Goal: Task Accomplishment & Management: Manage account settings

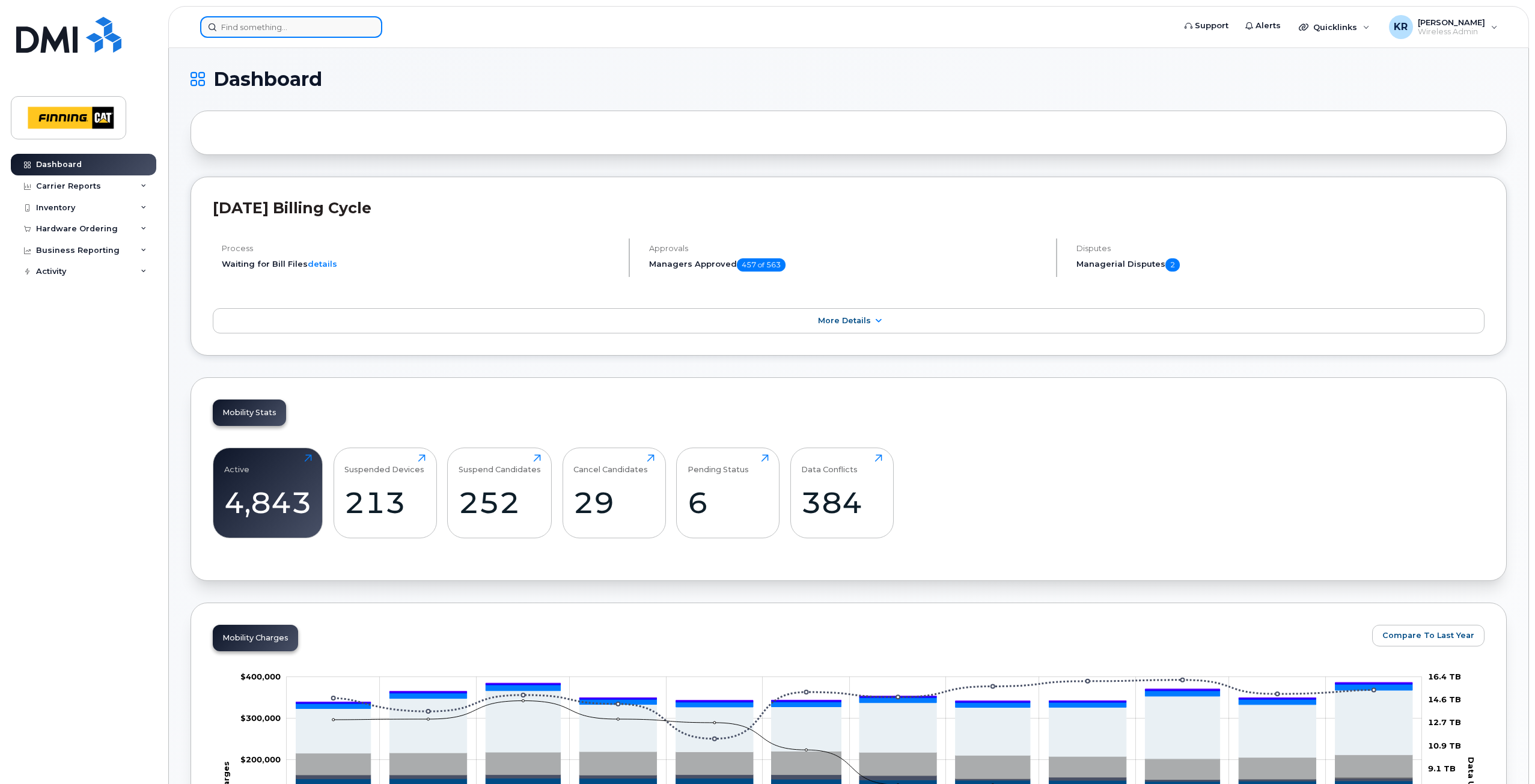
click at [313, 22] on input at bounding box center [291, 27] width 182 height 22
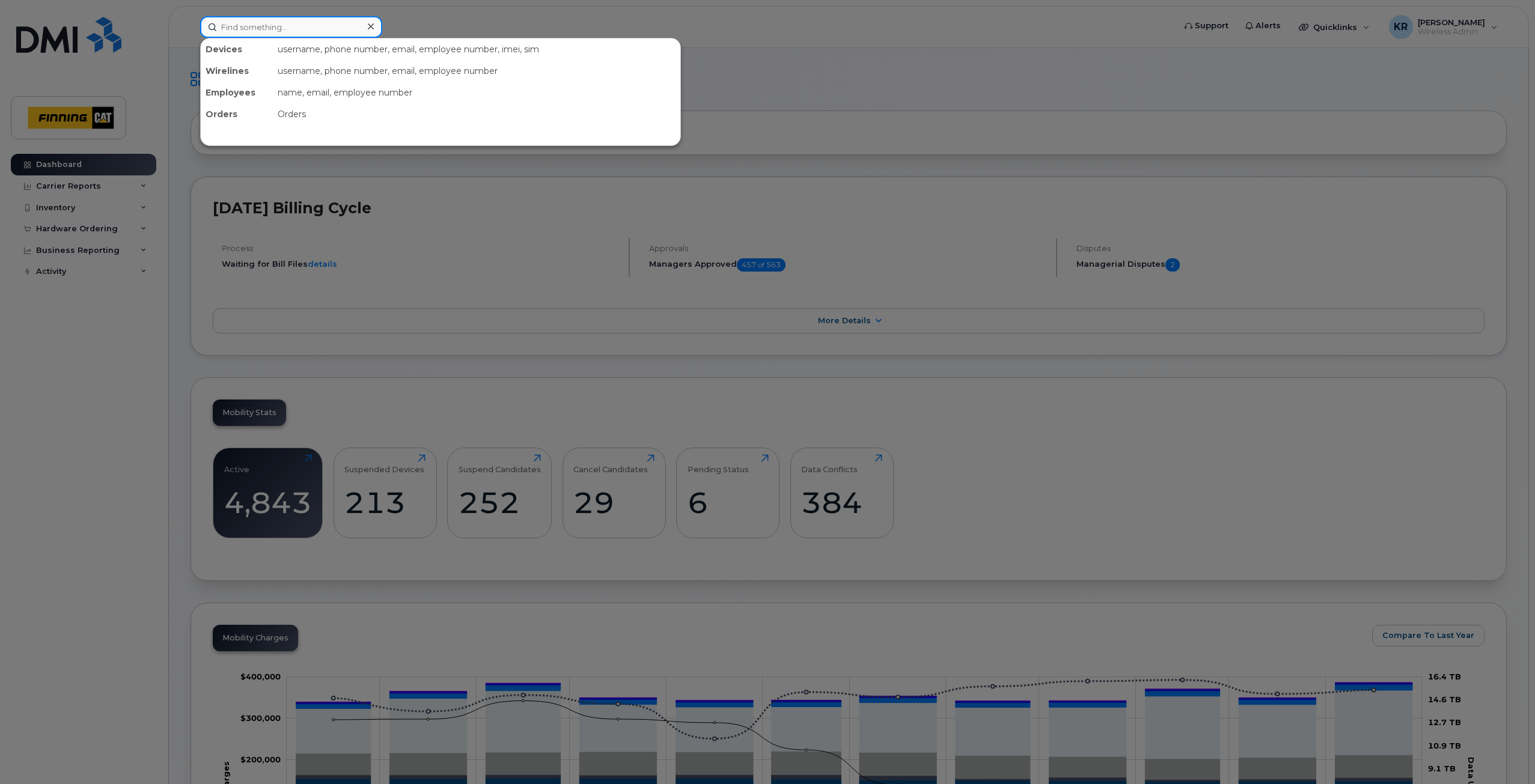
paste input "Rohit Oak"
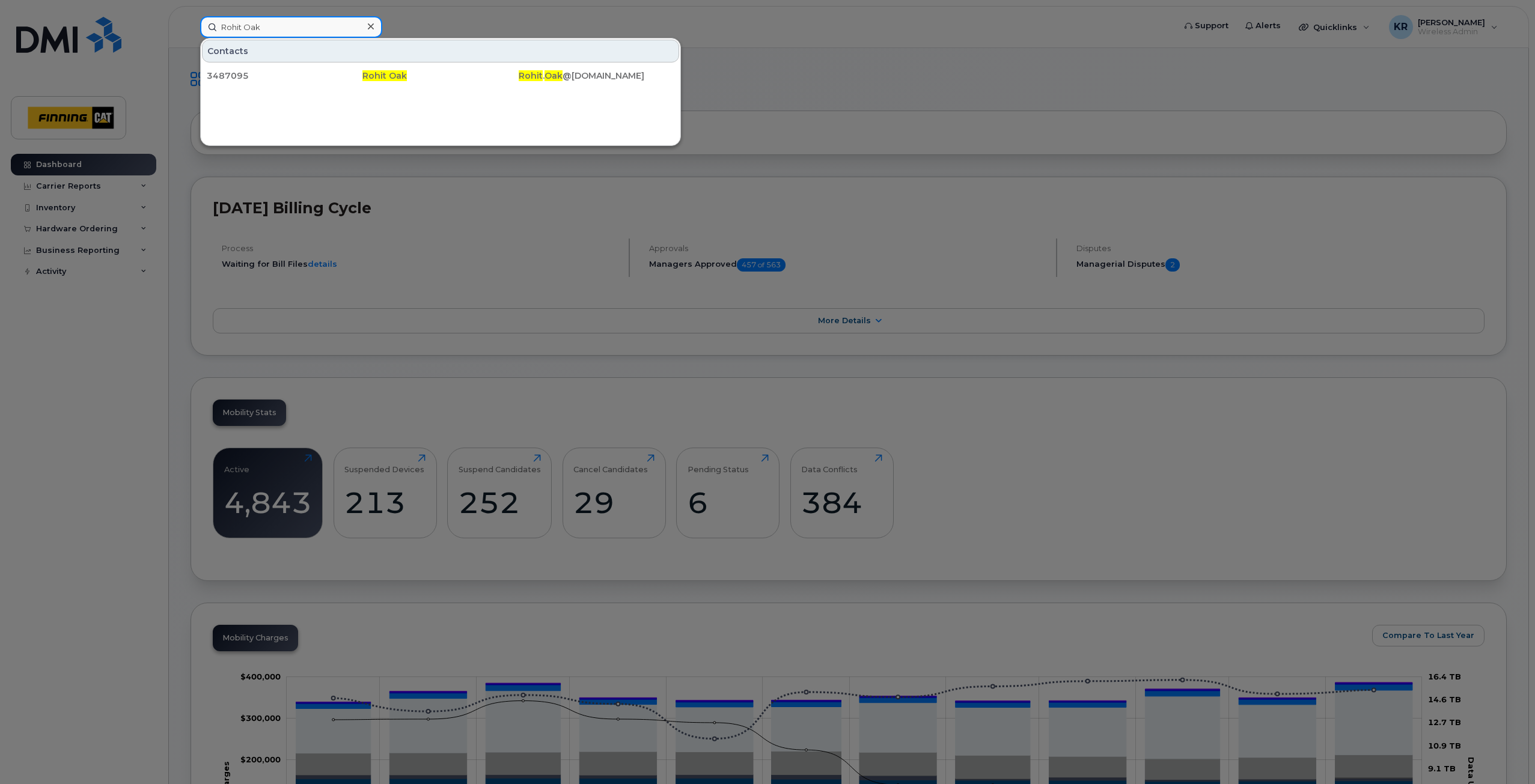
drag, startPoint x: 267, startPoint y: 24, endPoint x: 221, endPoint y: 31, distance: 46.5
click at [221, 31] on input "Rohit Oak" at bounding box center [291, 27] width 182 height 22
paste input "5873728459"
type input "5873728459"
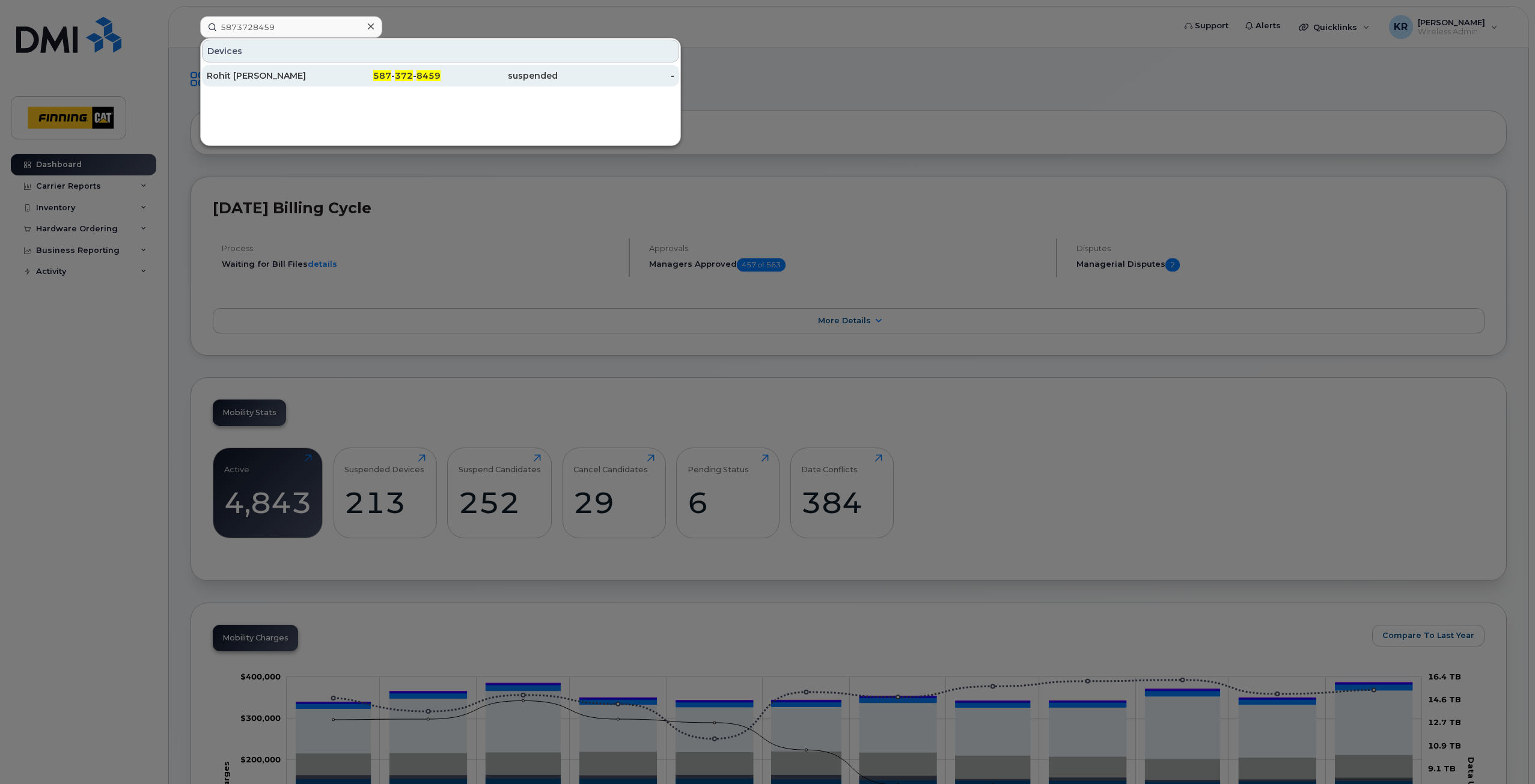
click at [373, 76] on div "587 - 372 - 8459" at bounding box center [382, 76] width 117 height 12
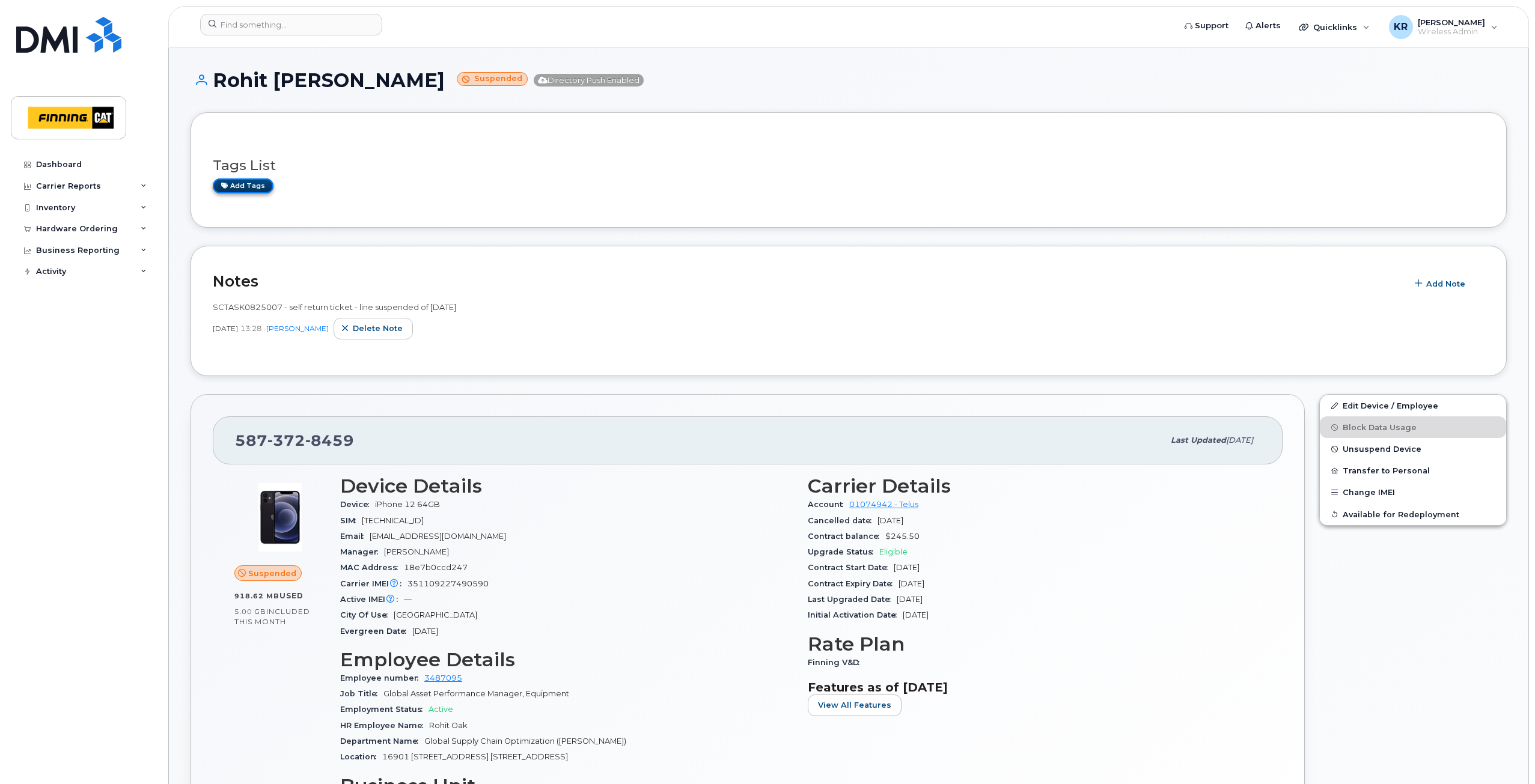
click at [254, 186] on link "Add tags" at bounding box center [242, 186] width 60 height 15
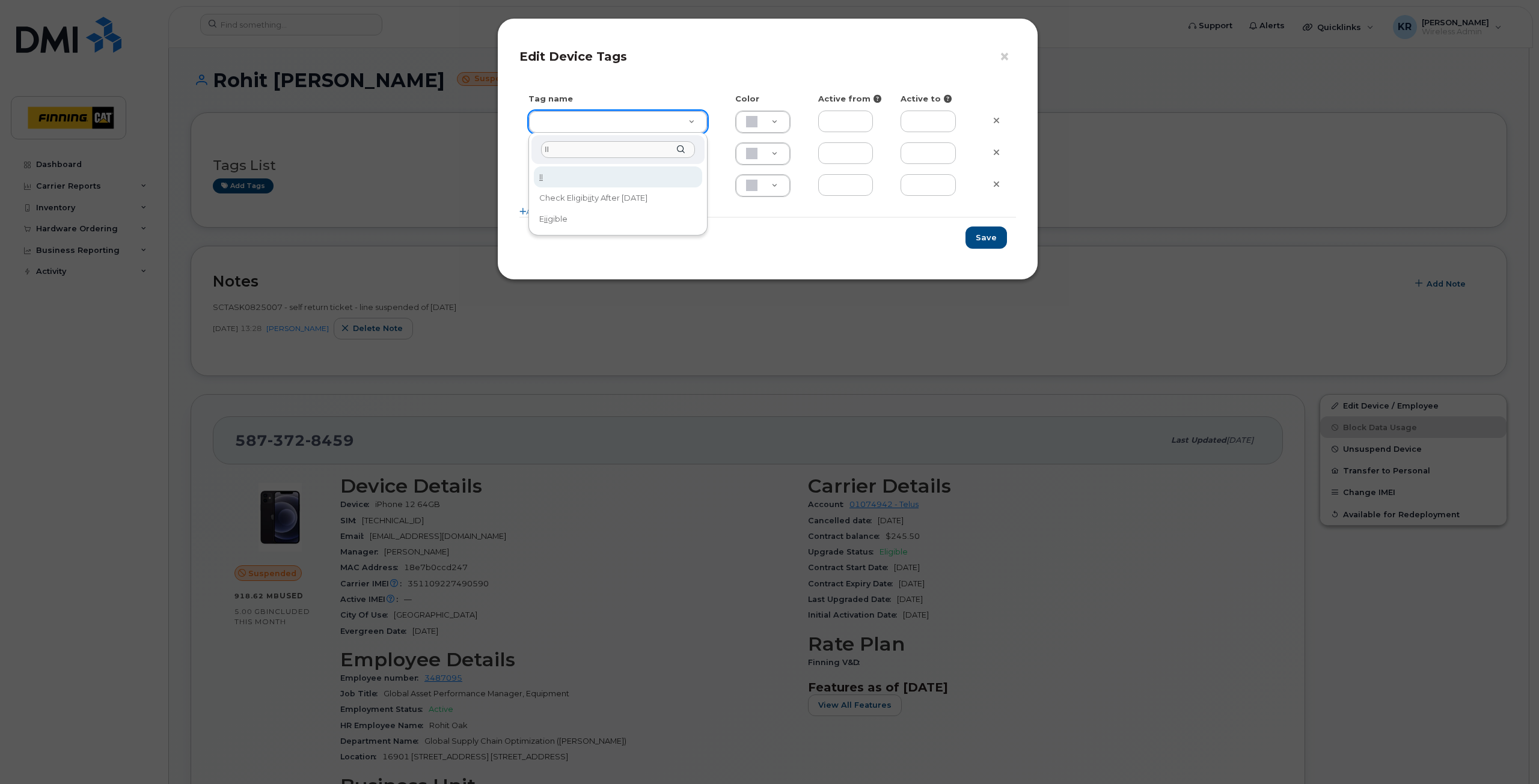
type input "I"
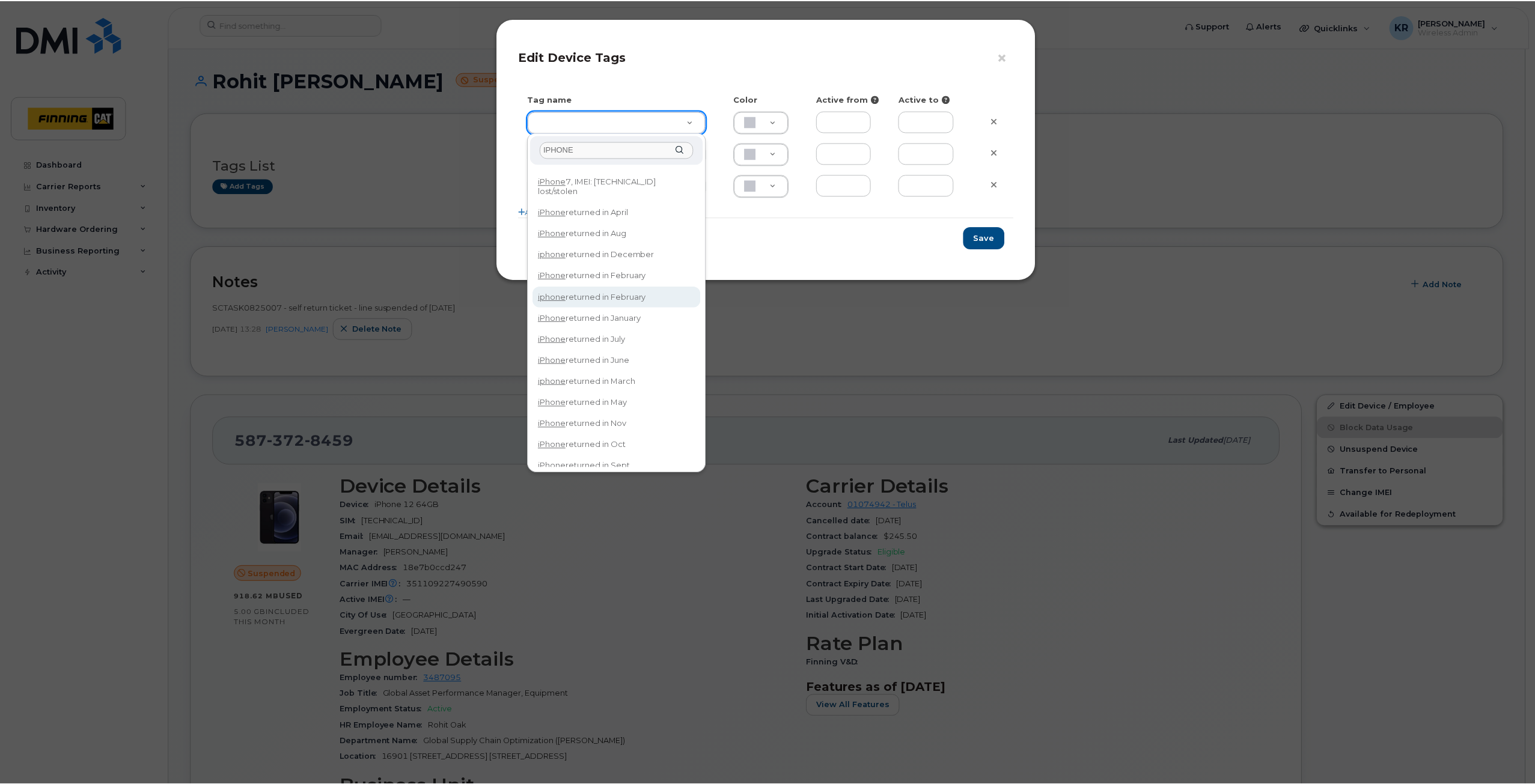
scroll to position [26, 0]
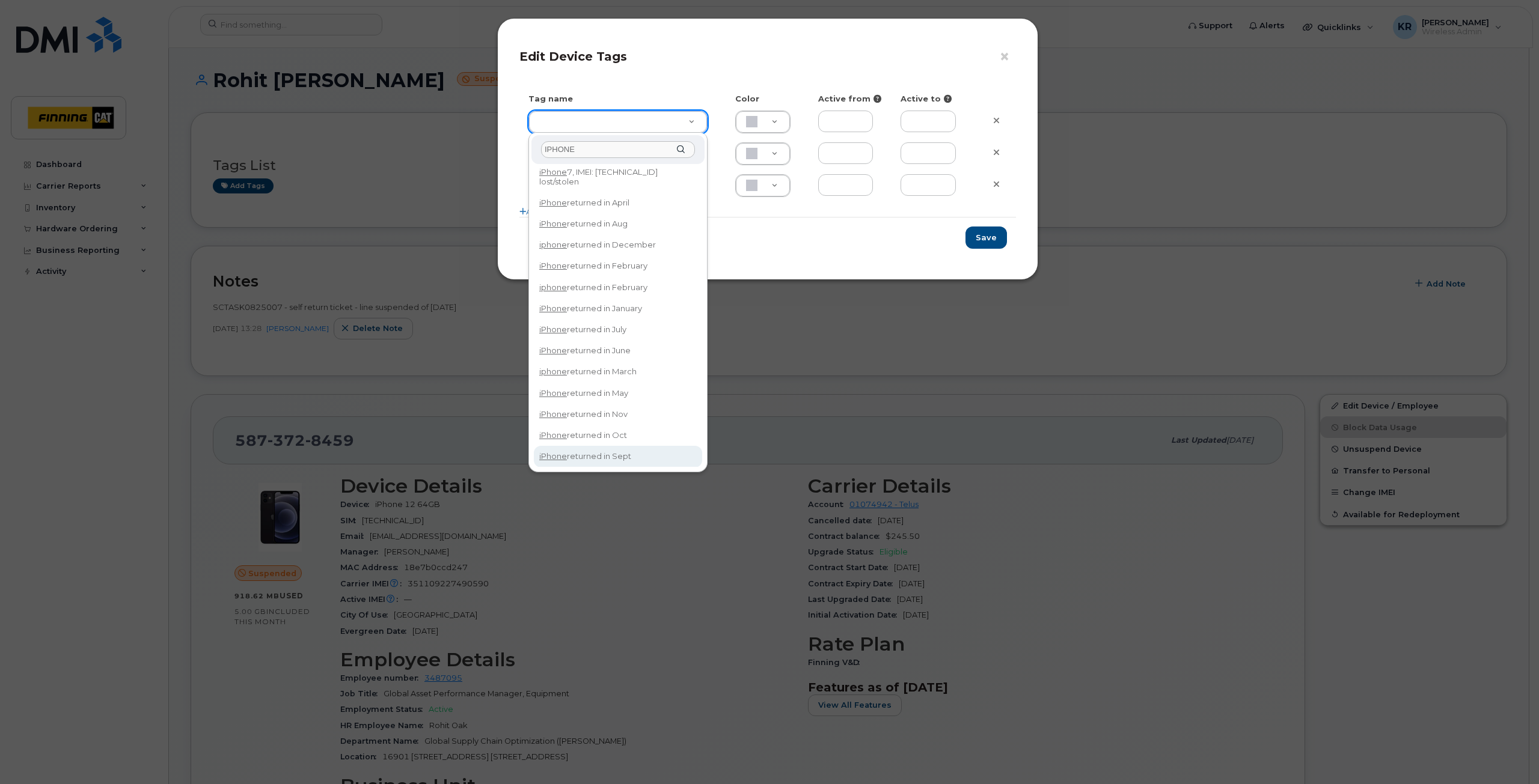
type input "IPHONE"
type input "iPhone returned in Sept"
type input "DFD3EE"
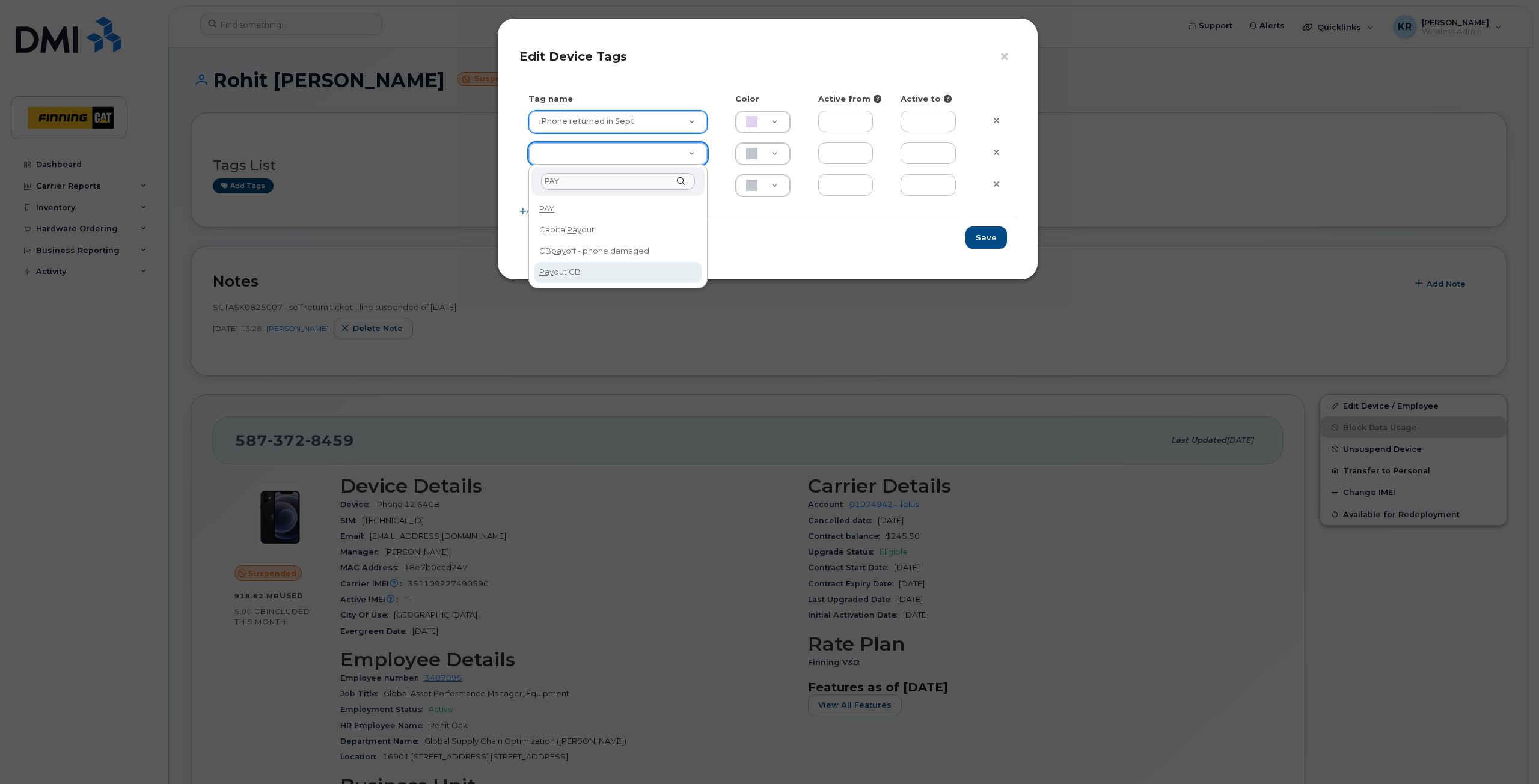
type input "PAY"
type input "Pay out CB"
type input "BCE3D8"
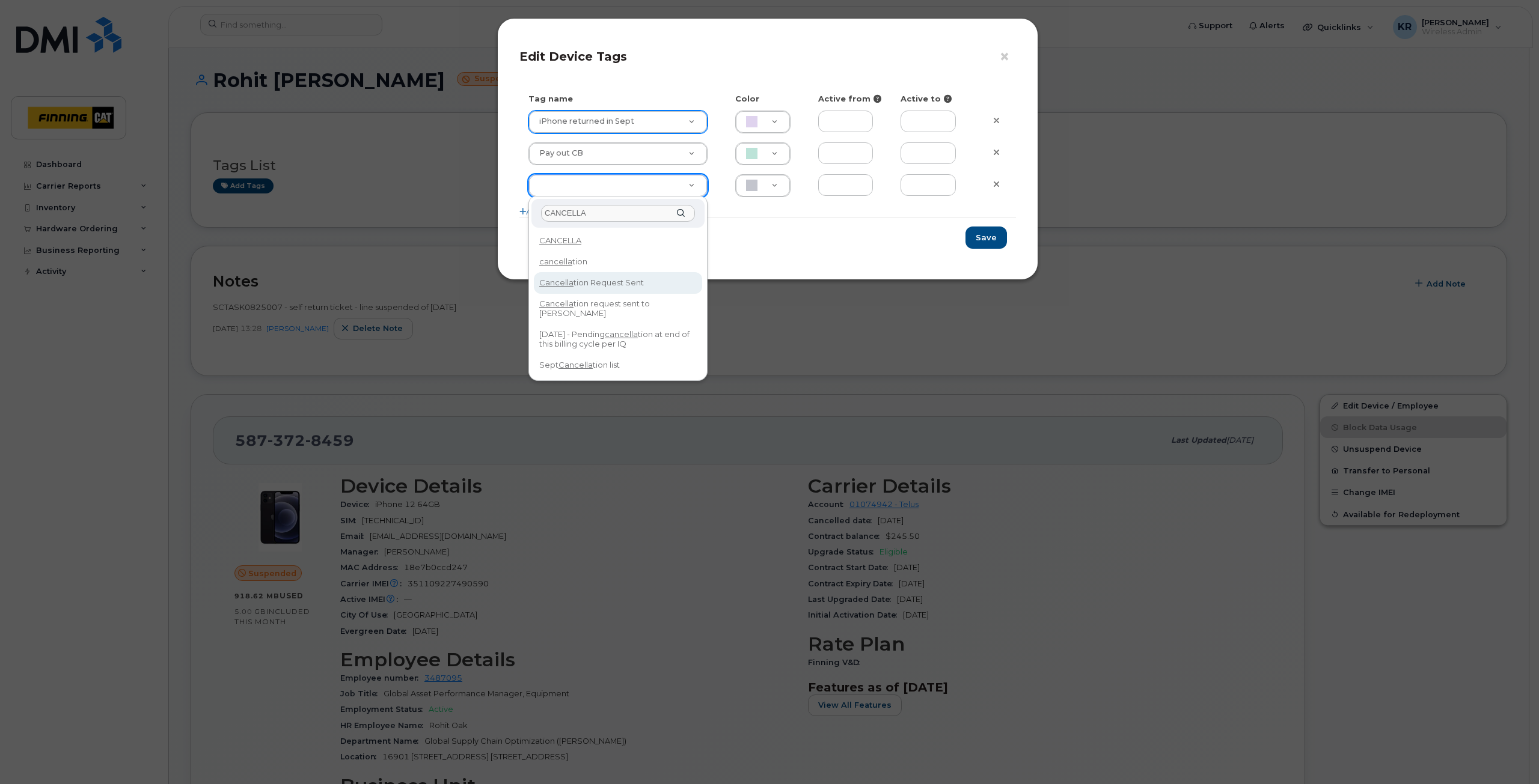
type input "CANCELLA"
type input "Cancellation Request Sent"
type input "FDDCC5"
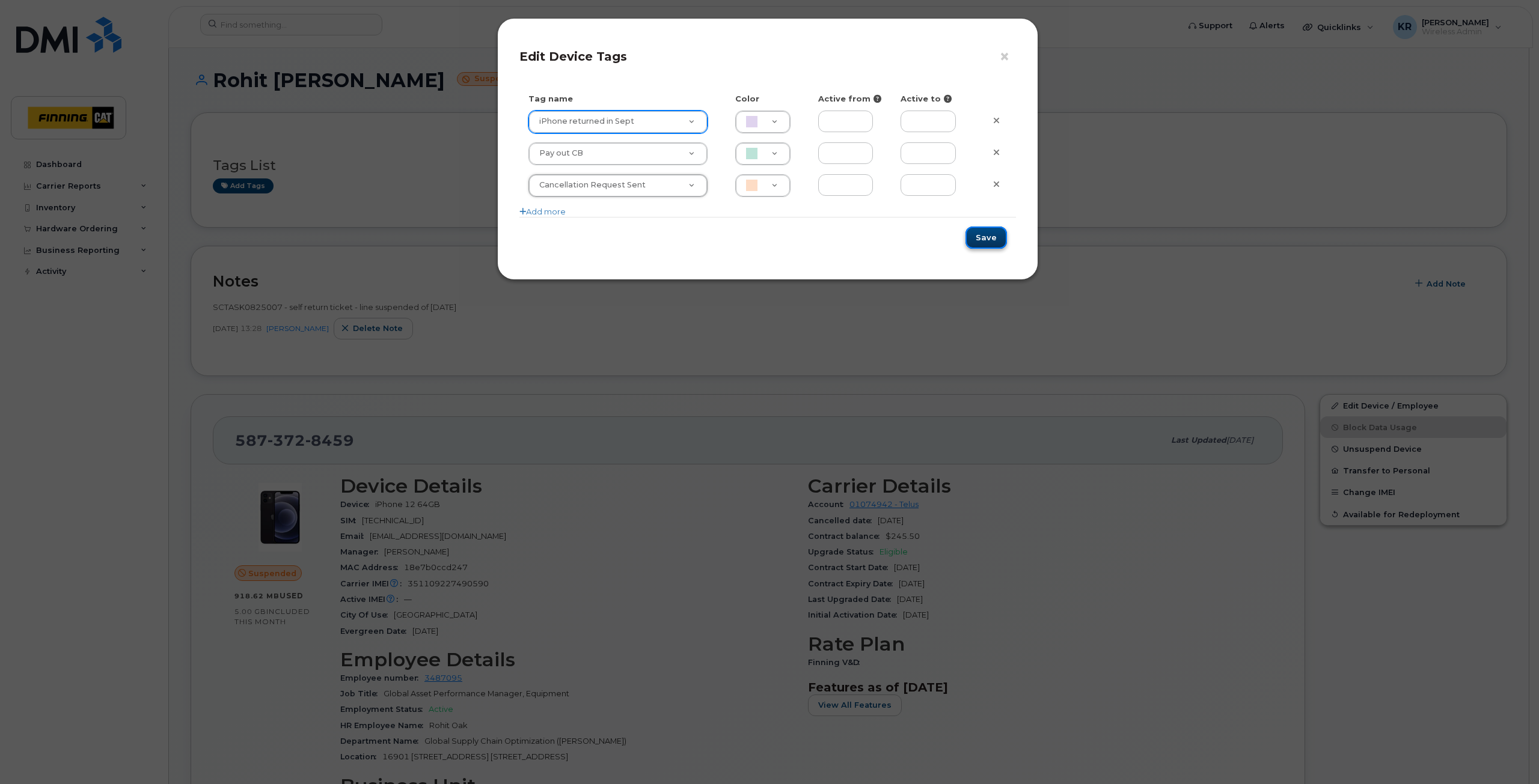
click at [987, 233] on button "Save" at bounding box center [986, 237] width 41 height 22
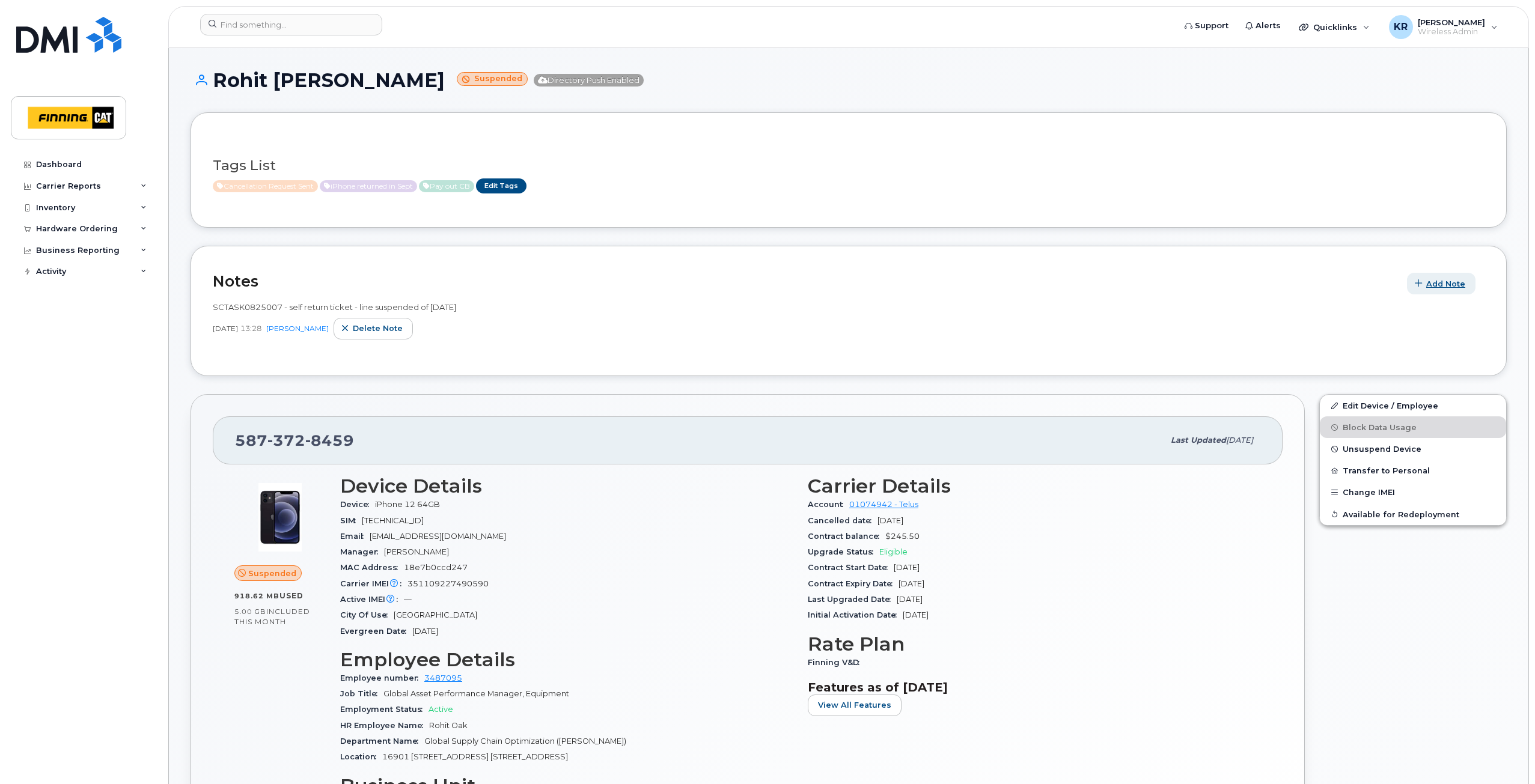
click at [1432, 287] on span "Add Note" at bounding box center [1446, 284] width 39 height 11
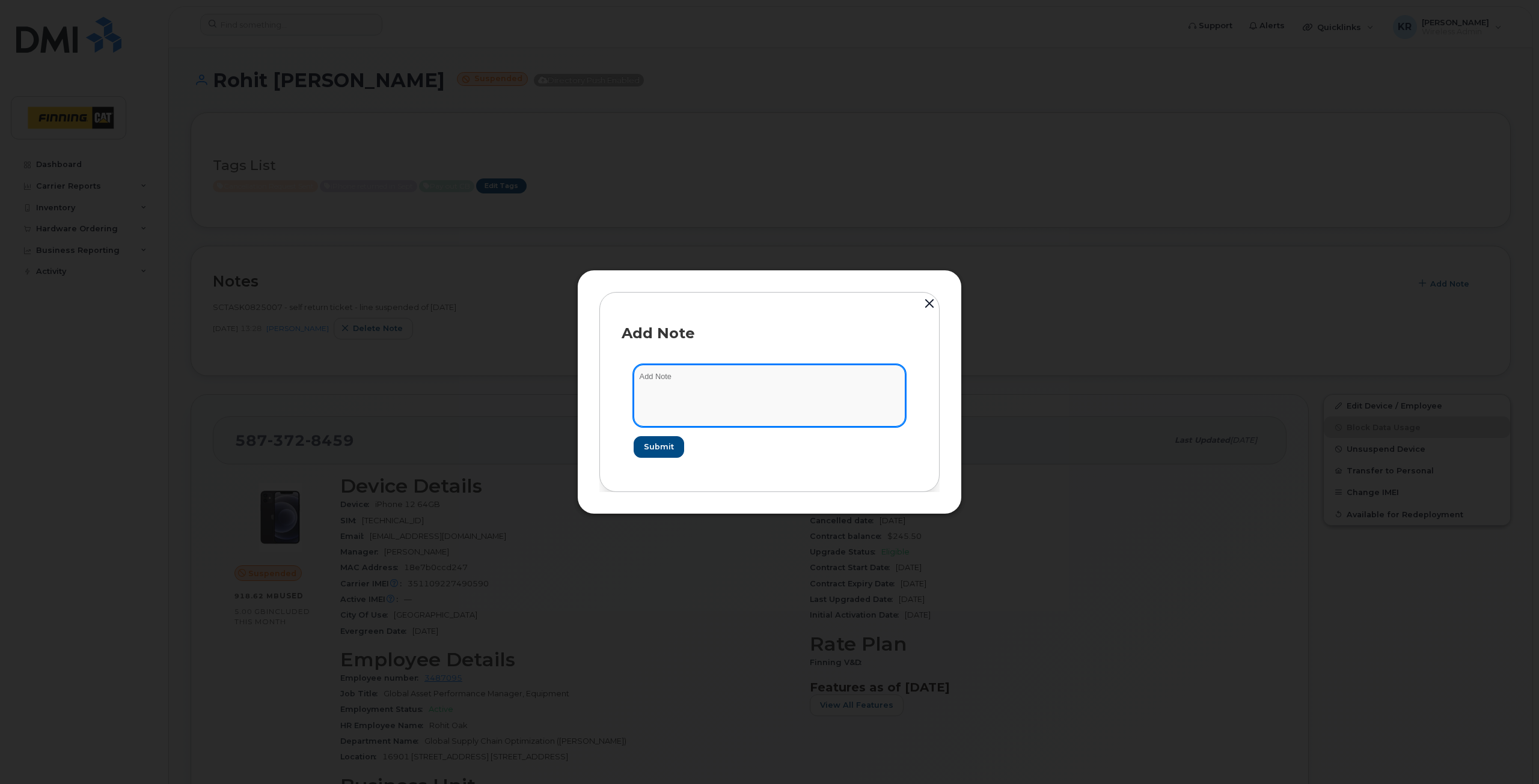
click at [672, 382] on textarea at bounding box center [770, 396] width 271 height 61
type textarea "cancellation request sent and pay out CB $121.25"
click at [664, 443] on span "Submit" at bounding box center [658, 446] width 30 height 11
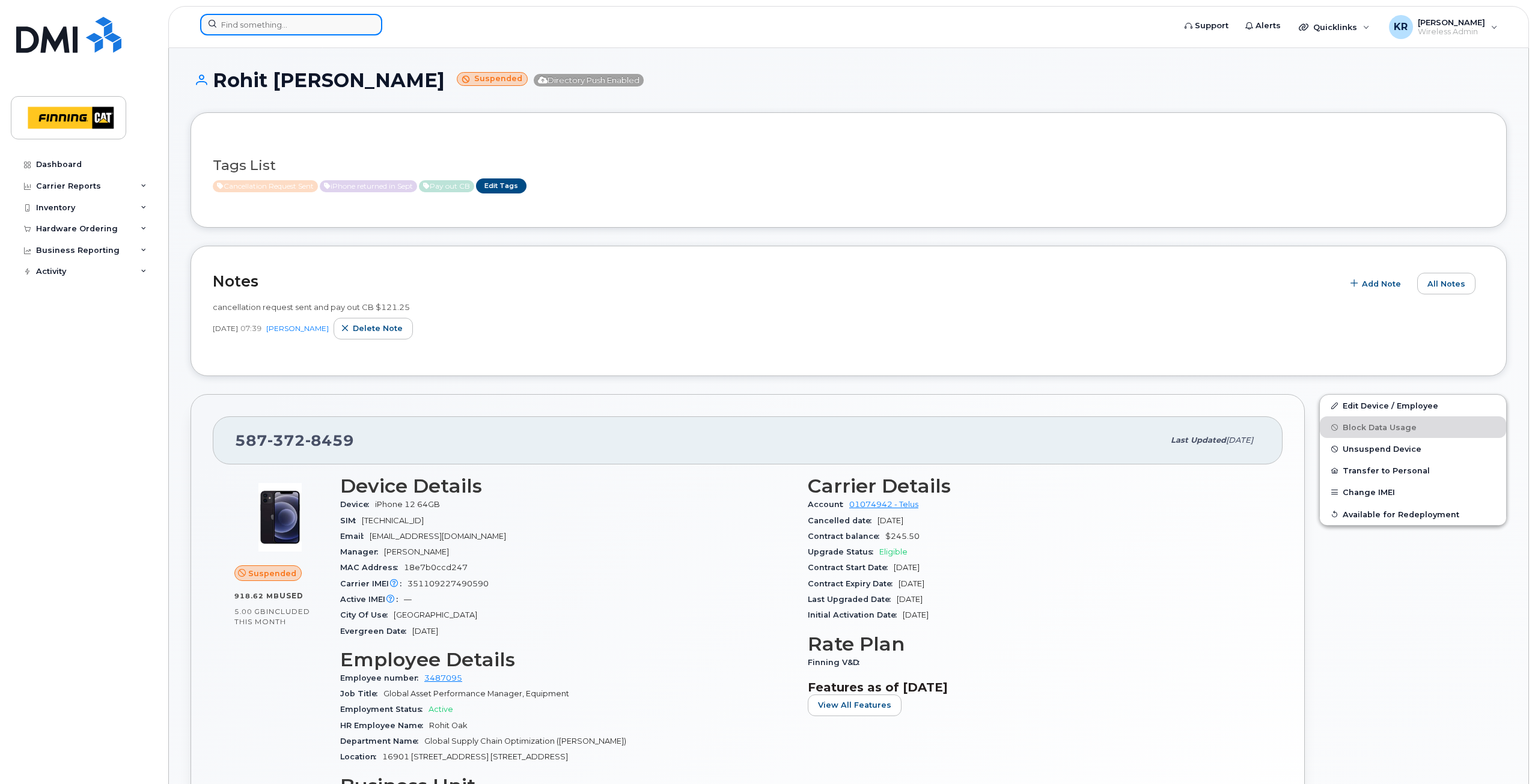
click at [262, 26] on input at bounding box center [291, 24] width 182 height 22
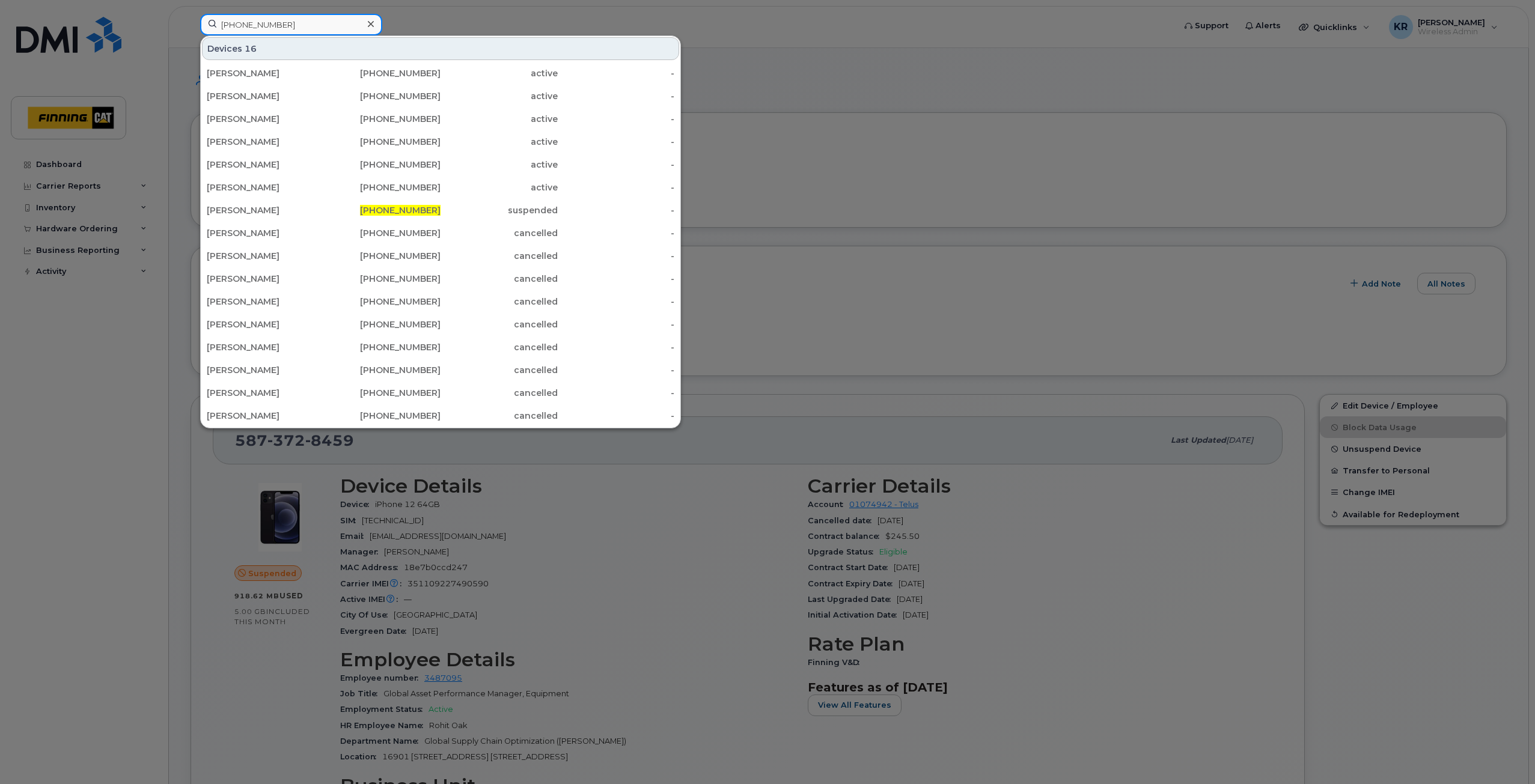
type input "587-877-4122"
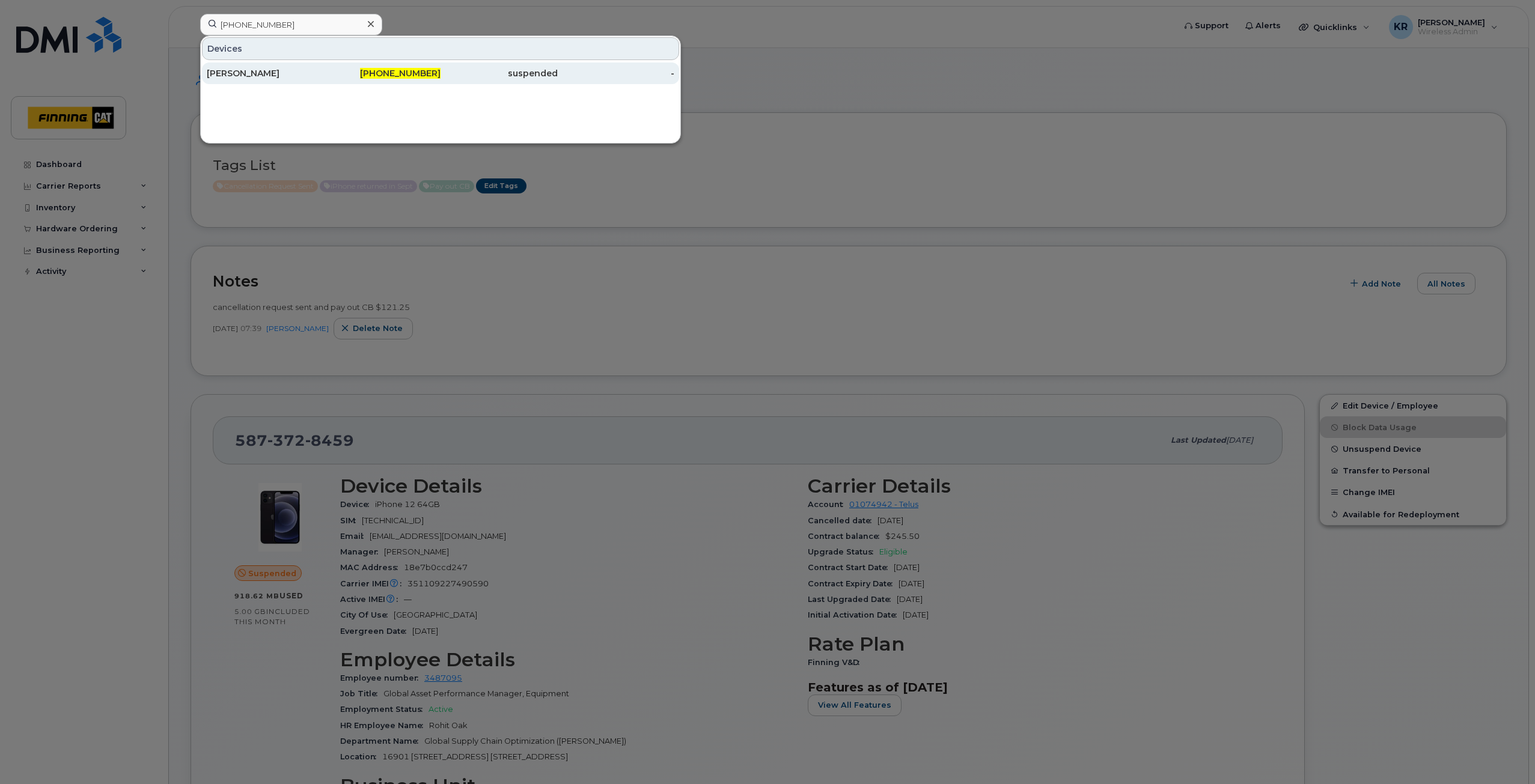
click at [263, 69] on div "Patricia Nelson" at bounding box center [265, 74] width 117 height 12
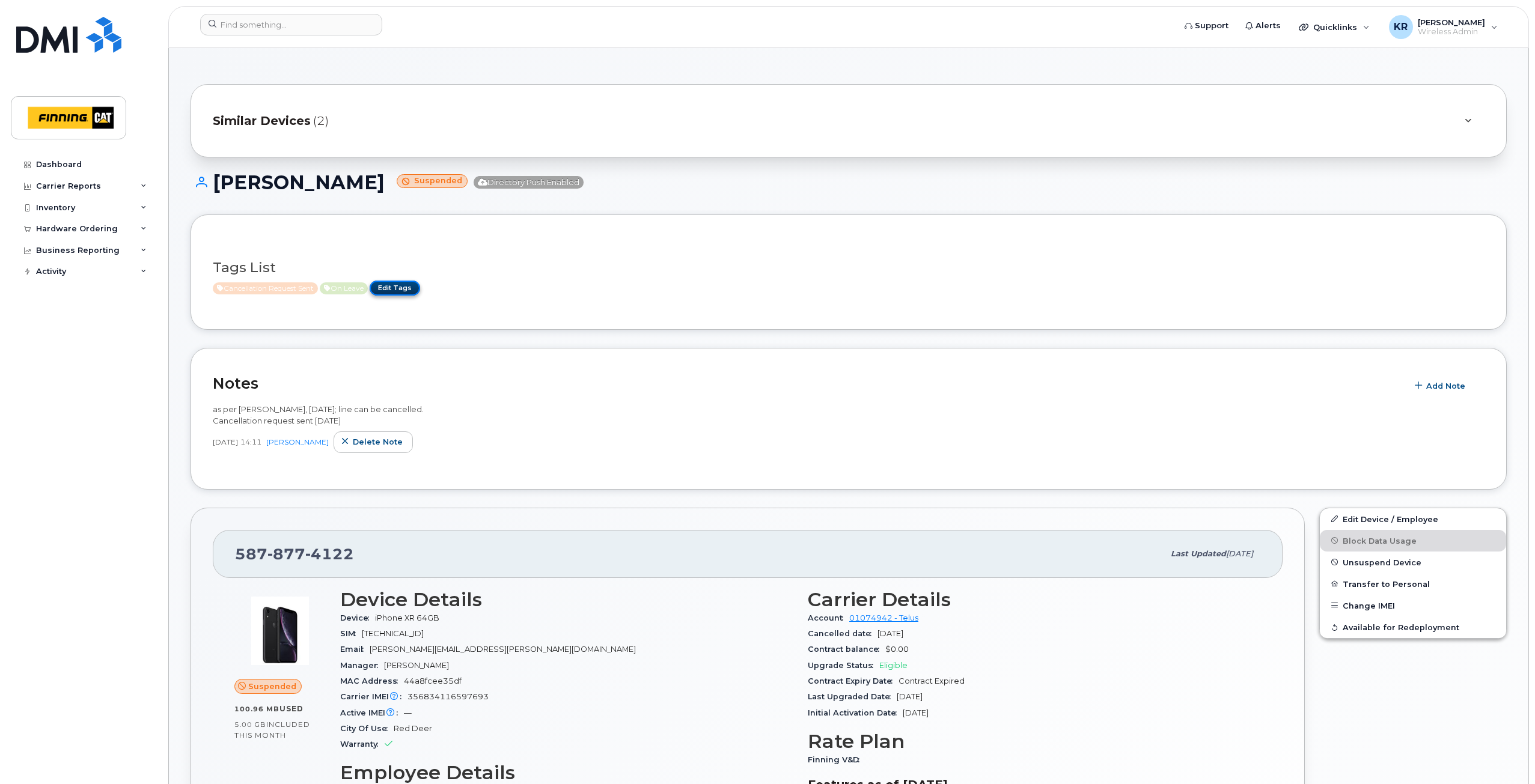
click at [416, 285] on link "Edit Tags" at bounding box center [395, 288] width 51 height 15
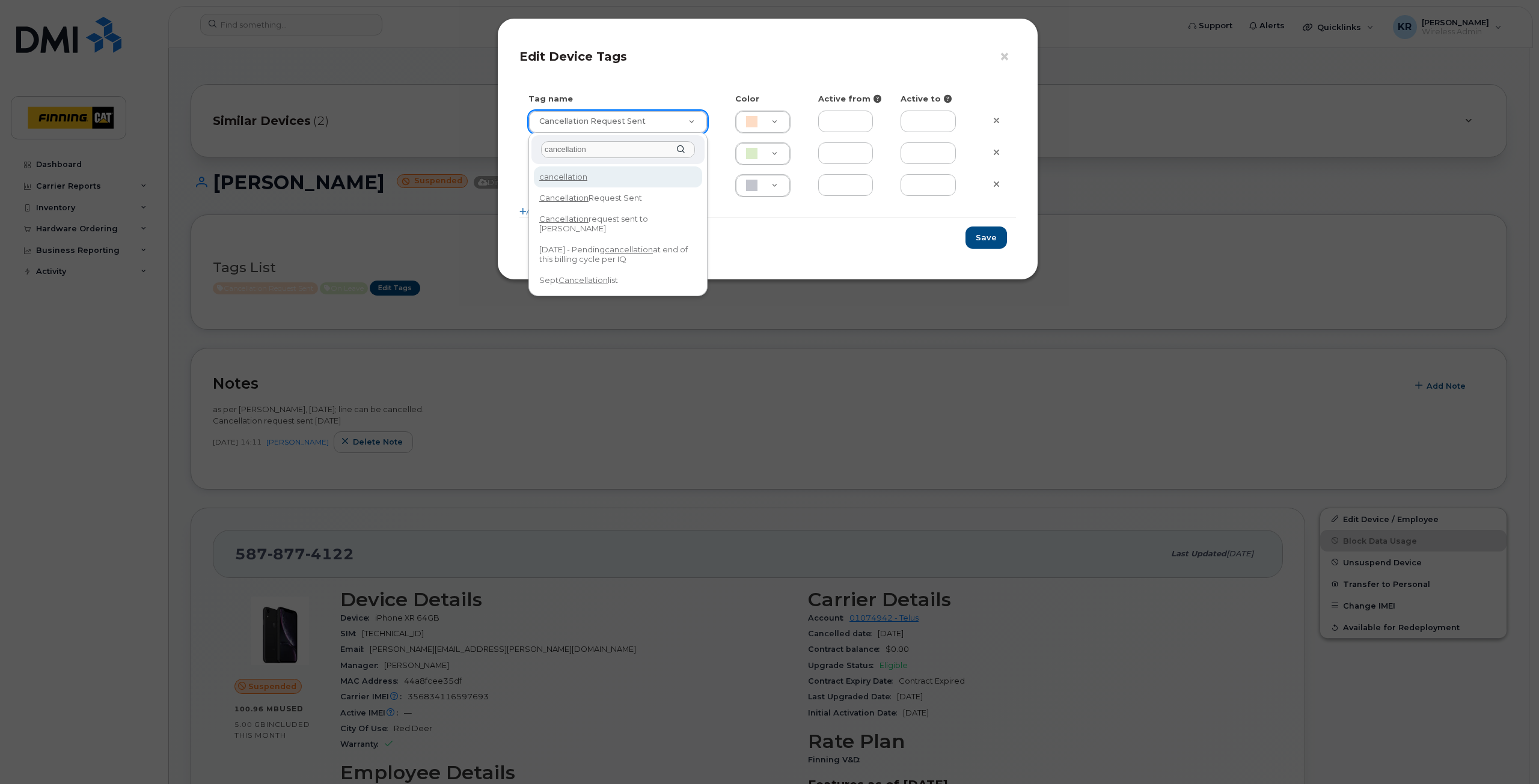
drag, startPoint x: 594, startPoint y: 150, endPoint x: 506, endPoint y: 149, distance: 88.0
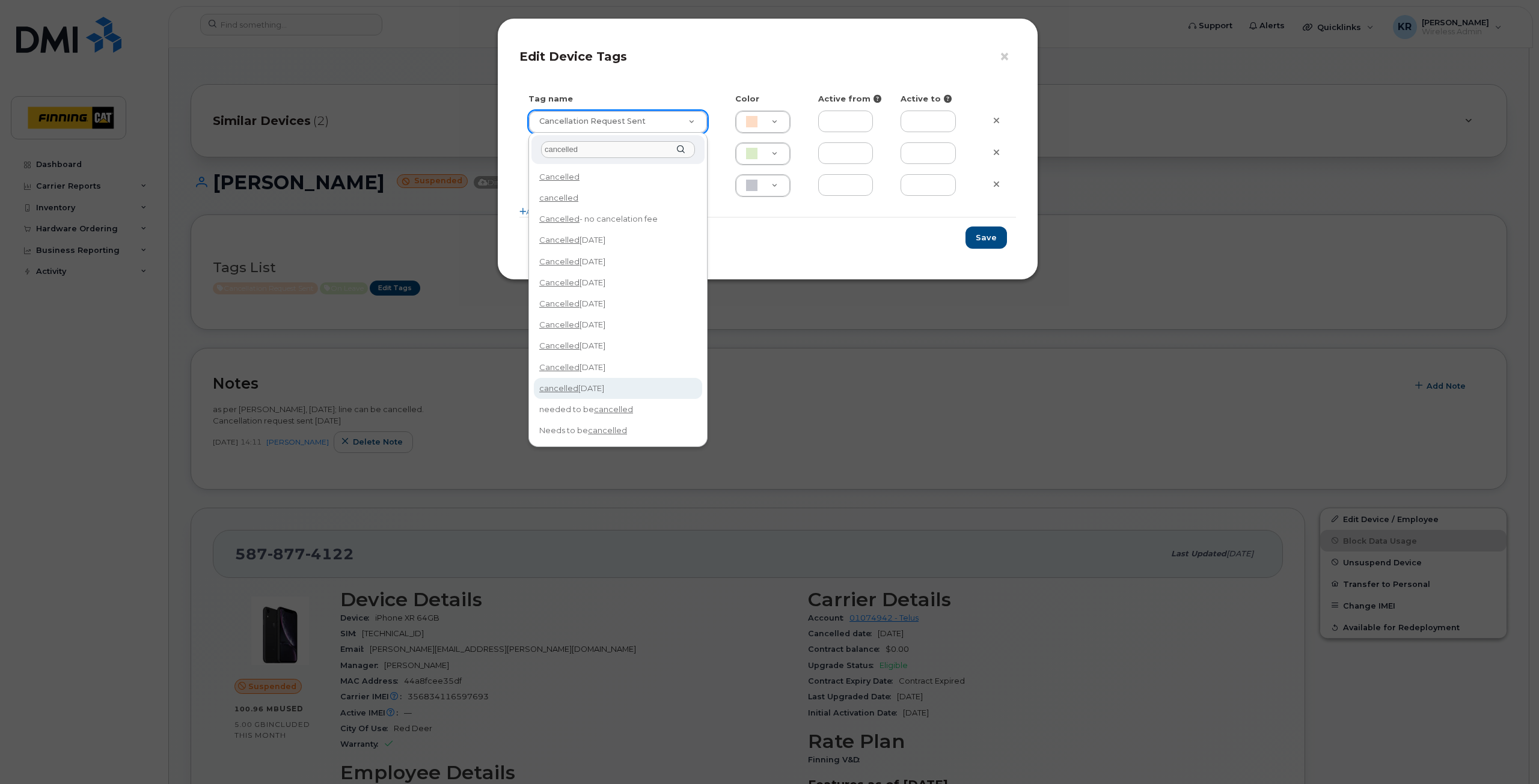
type input "cancelled"
type input "cancelled Sept 14/25"
type input "F8C6C8"
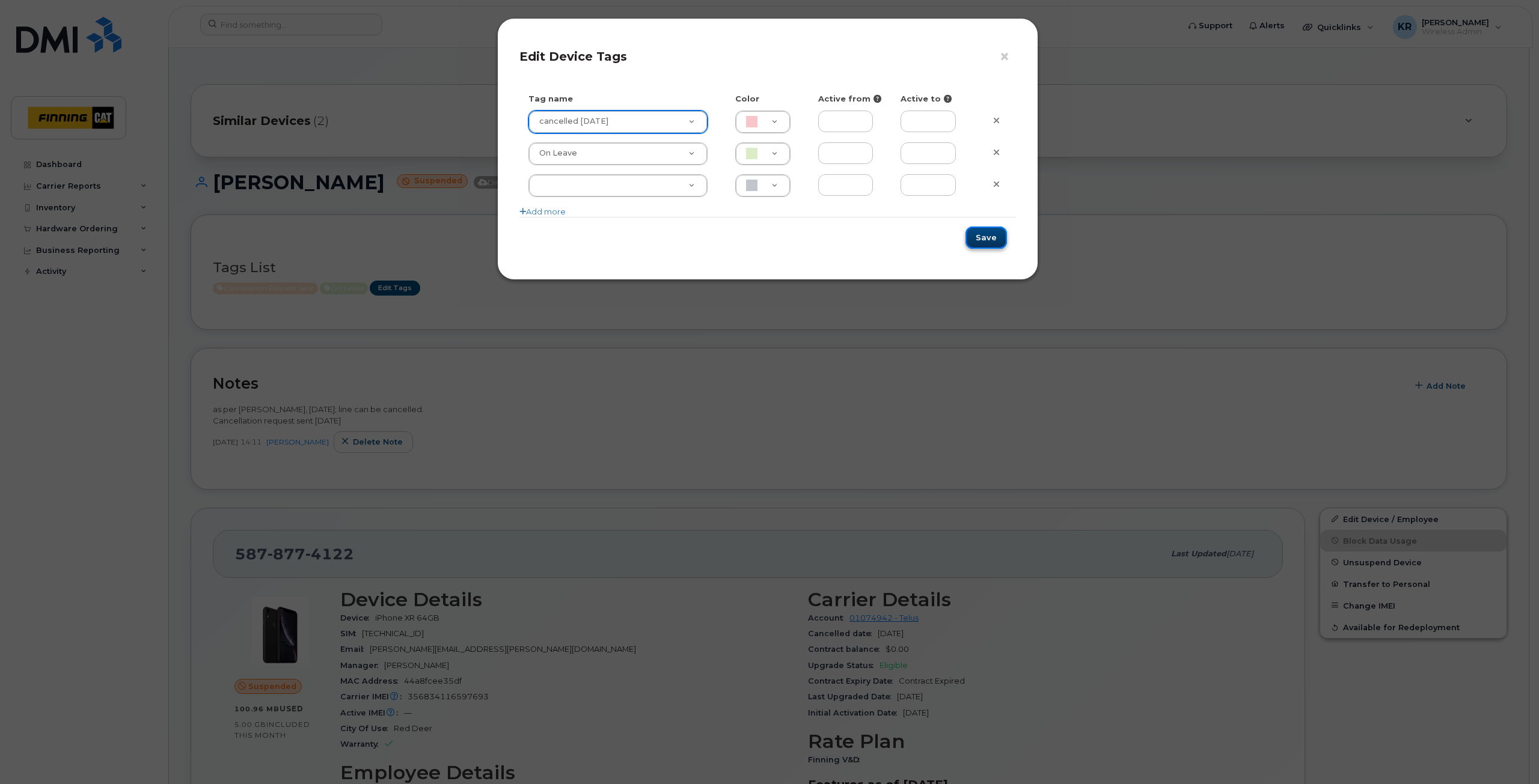
click at [986, 236] on button "Save" at bounding box center [986, 237] width 41 height 22
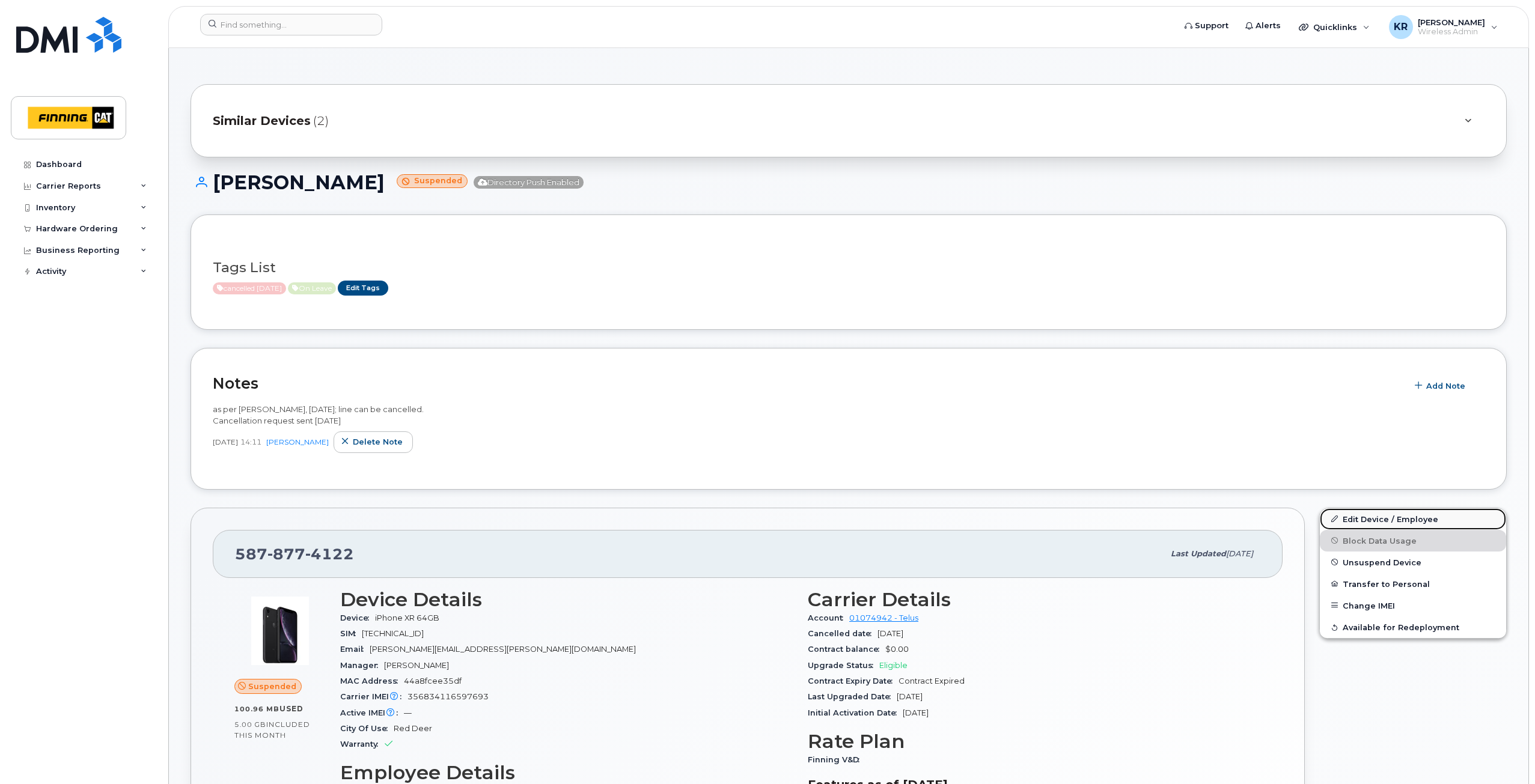
click at [1374, 519] on link "Edit Device / Employee" at bounding box center [1412, 519] width 186 height 22
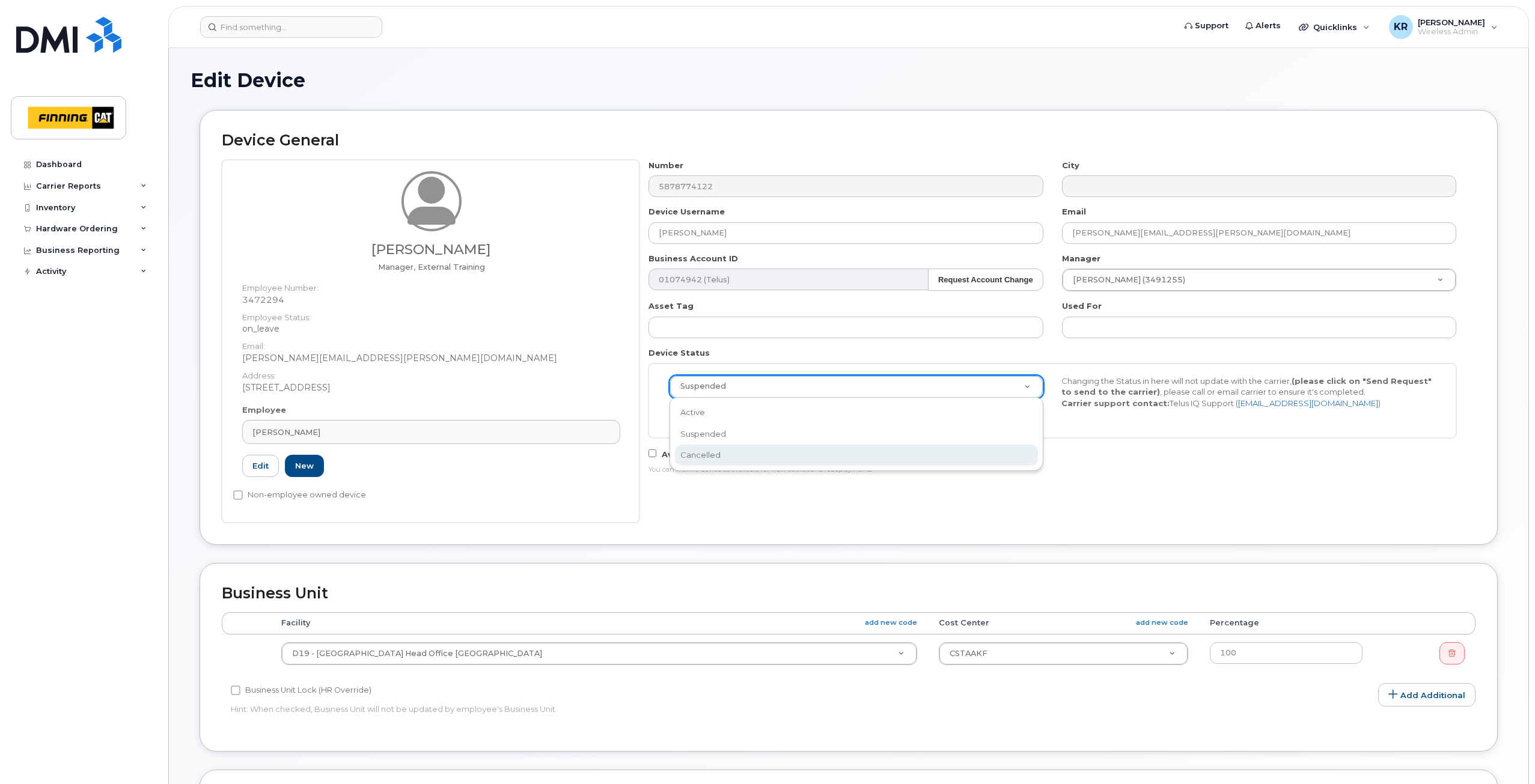
select select "cancelled"
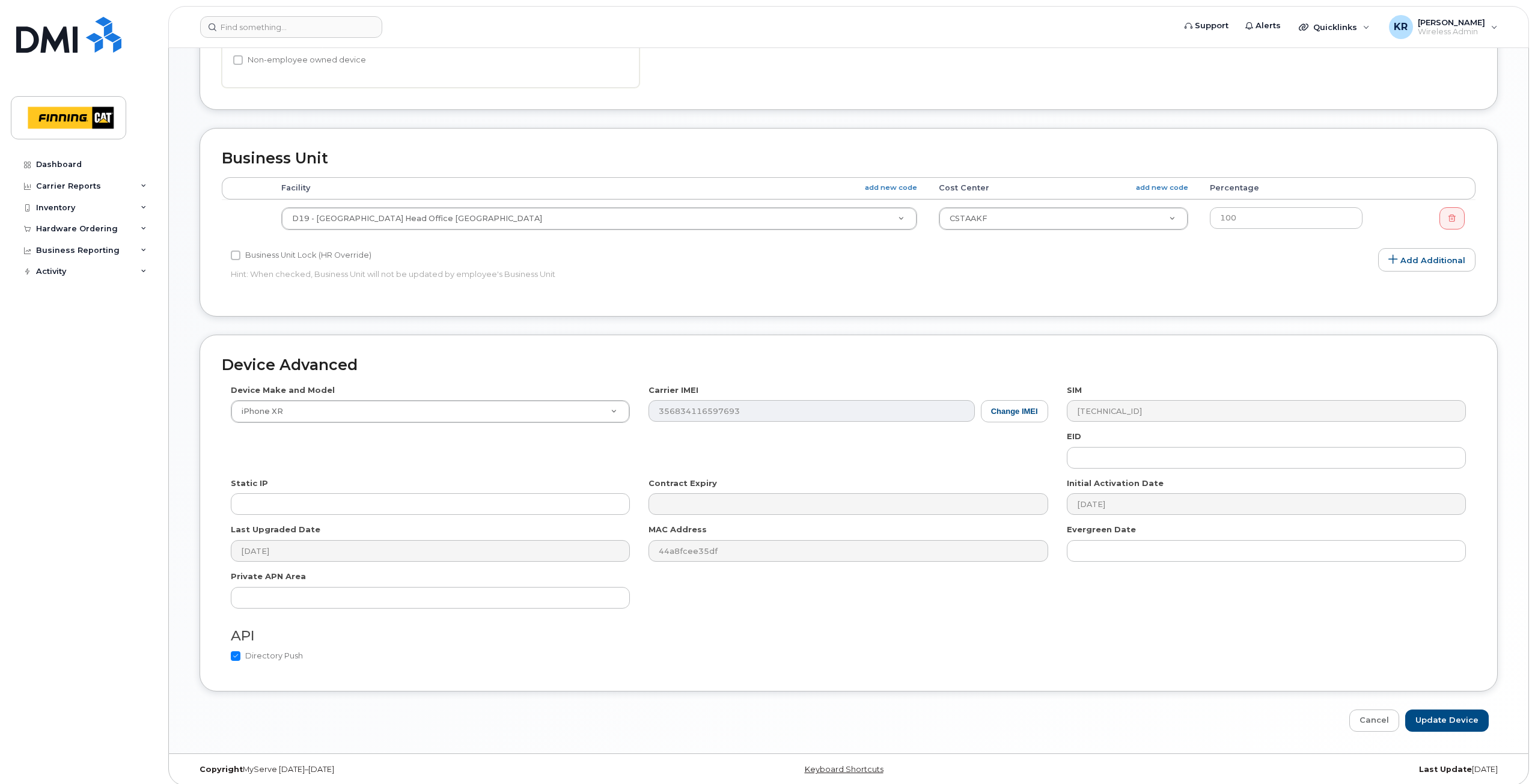
scroll to position [443, 0]
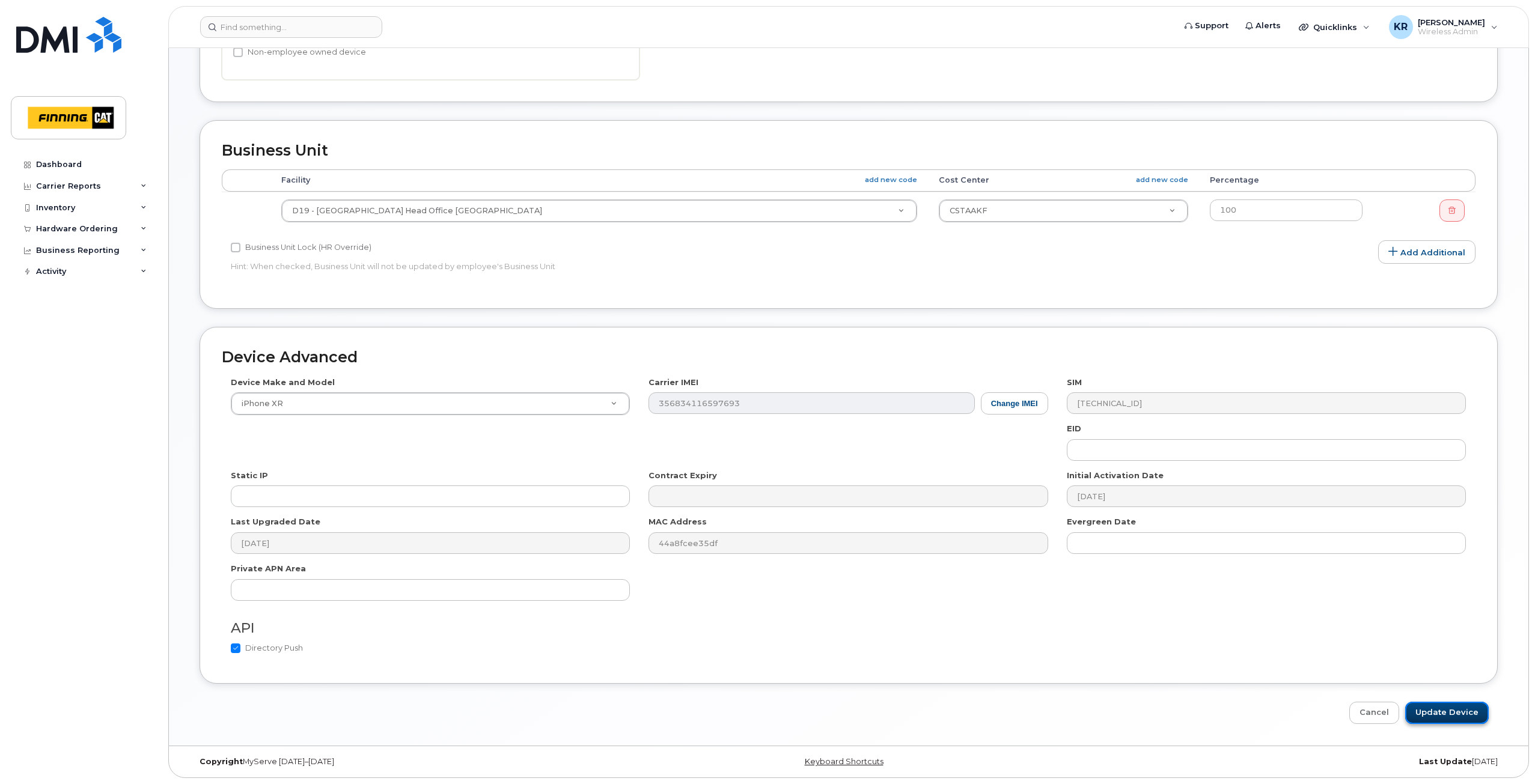
click at [1435, 707] on input "Update Device" at bounding box center [1446, 712] width 83 height 22
type input "Saving..."
